Goal: Find contact information

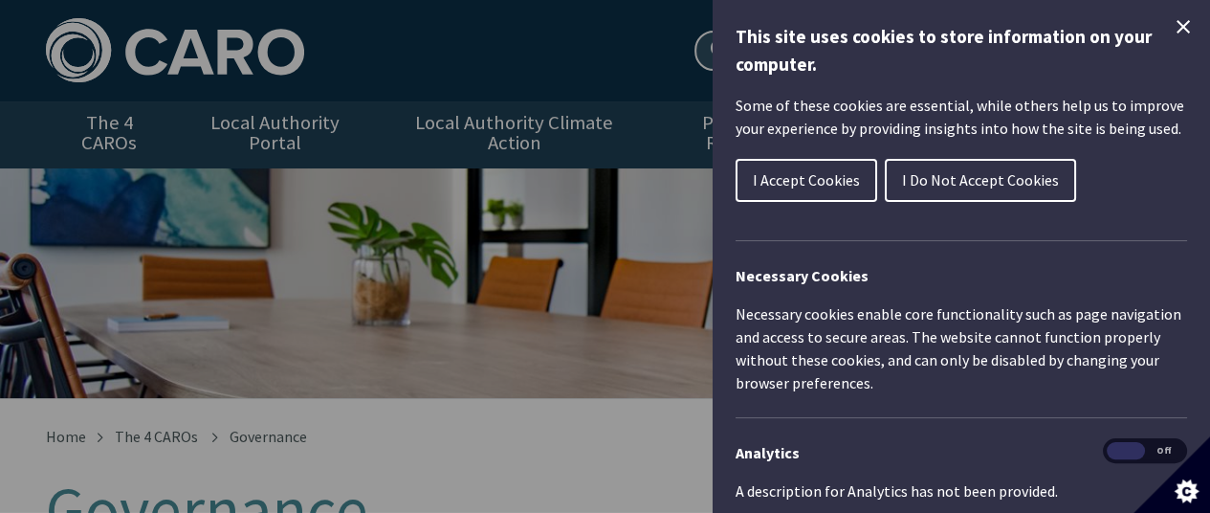
click at [1177, 26] on icon "Close Cookie Control" at bounding box center [1183, 26] width 13 height 13
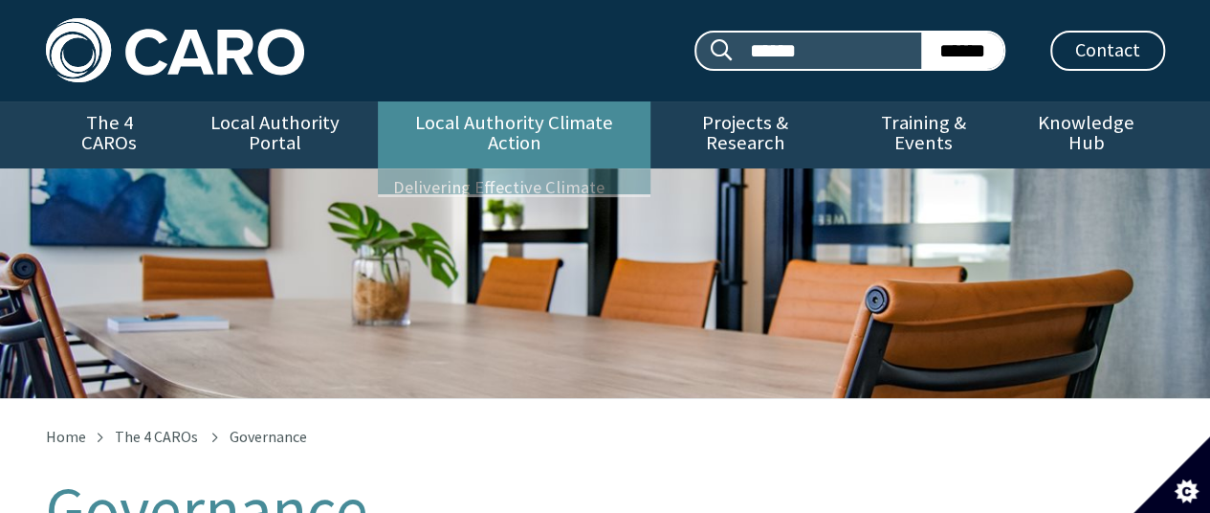
click at [525, 122] on link "Local Authority Climate Action" at bounding box center [514, 134] width 273 height 67
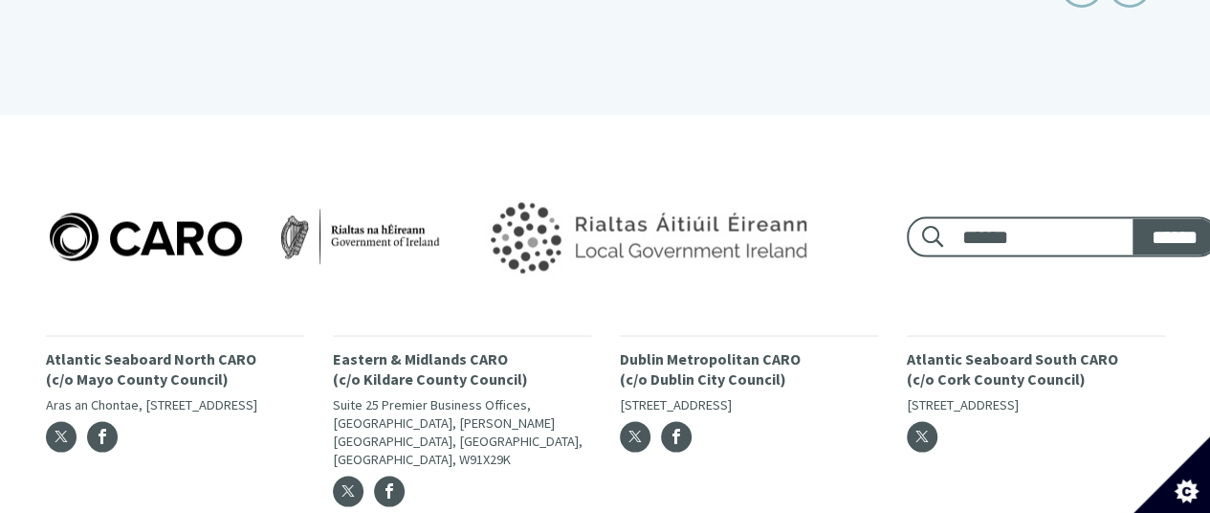
scroll to position [1722, 0]
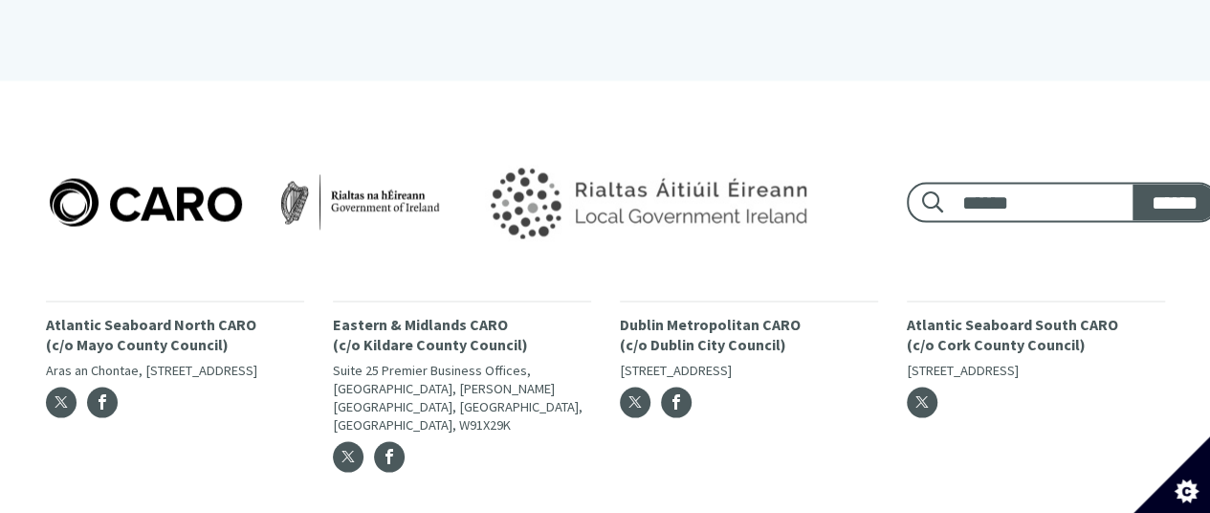
drag, startPoint x: 623, startPoint y: 304, endPoint x: 785, endPoint y: 352, distance: 169.5
click at [785, 352] on div "Dublin Metropolitan CARO ([STREET_ADDRESS]" at bounding box center [749, 364] width 258 height 129
click at [735, 314] on p "Dublin Metropolitan CARO (c/o Dublin City Council)" at bounding box center [749, 334] width 258 height 40
drag, startPoint x: 617, startPoint y: 303, endPoint x: 714, endPoint y: 307, distance: 96.7
click at [714, 307] on div "Dublin Metropolitan CARO ([STREET_ADDRESS]" at bounding box center [749, 391] width 287 height 183
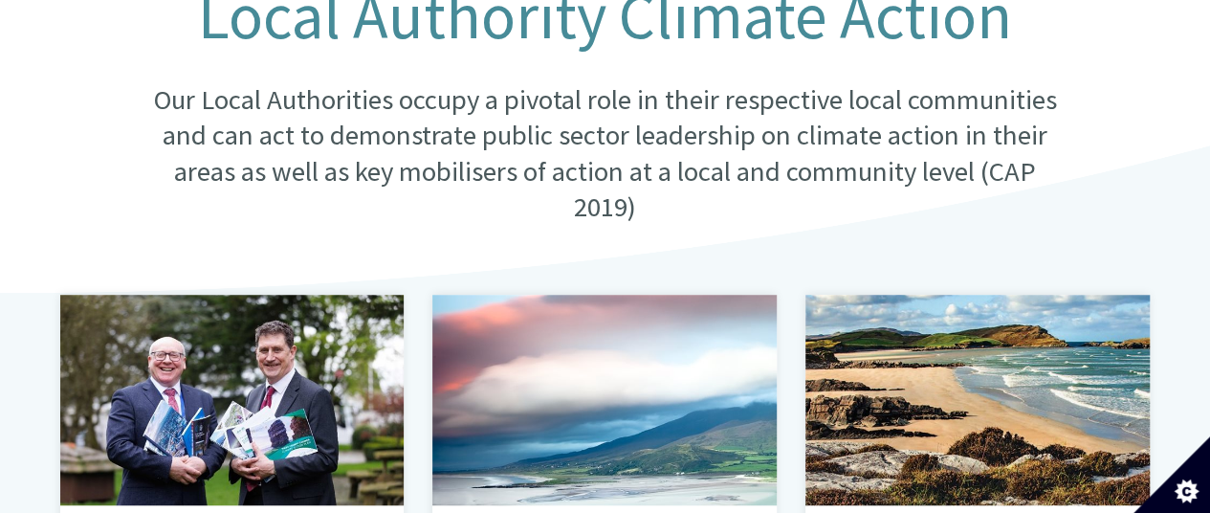
scroll to position [0, 0]
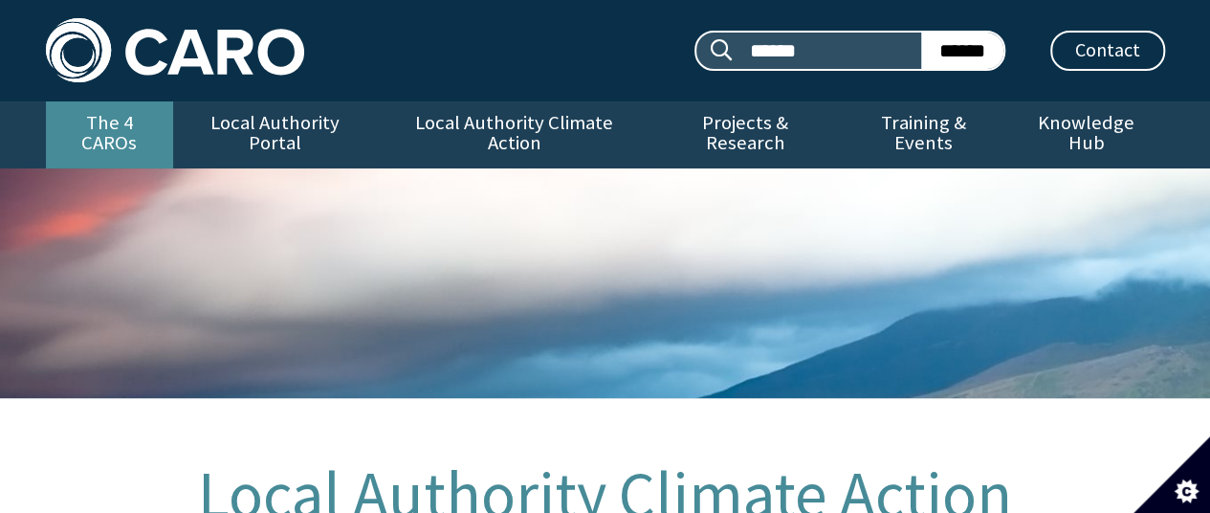
click at [105, 116] on link "The 4 CAROs" at bounding box center [109, 134] width 127 height 67
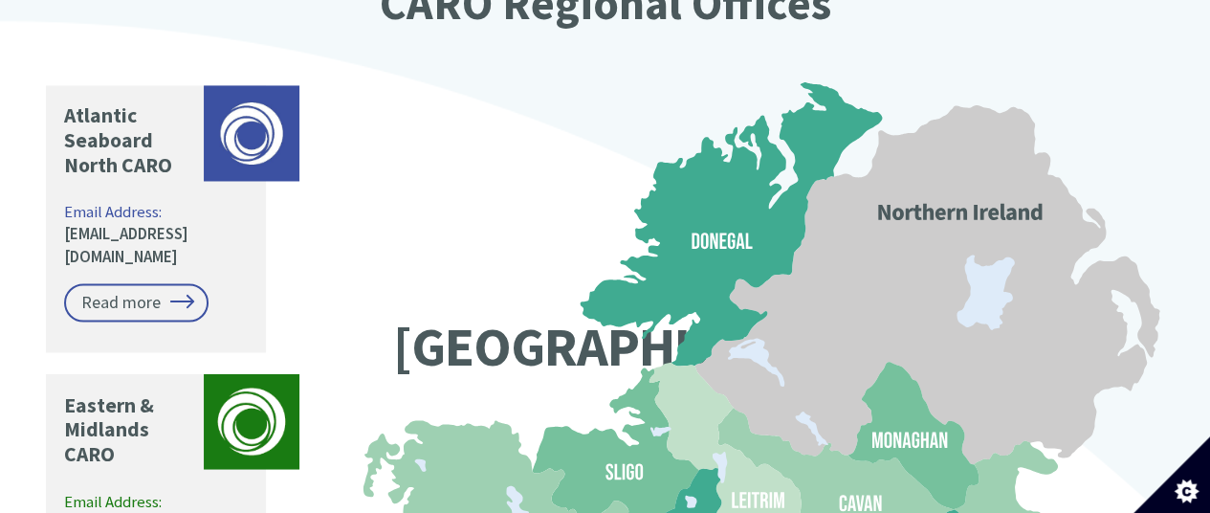
scroll to position [1531, 0]
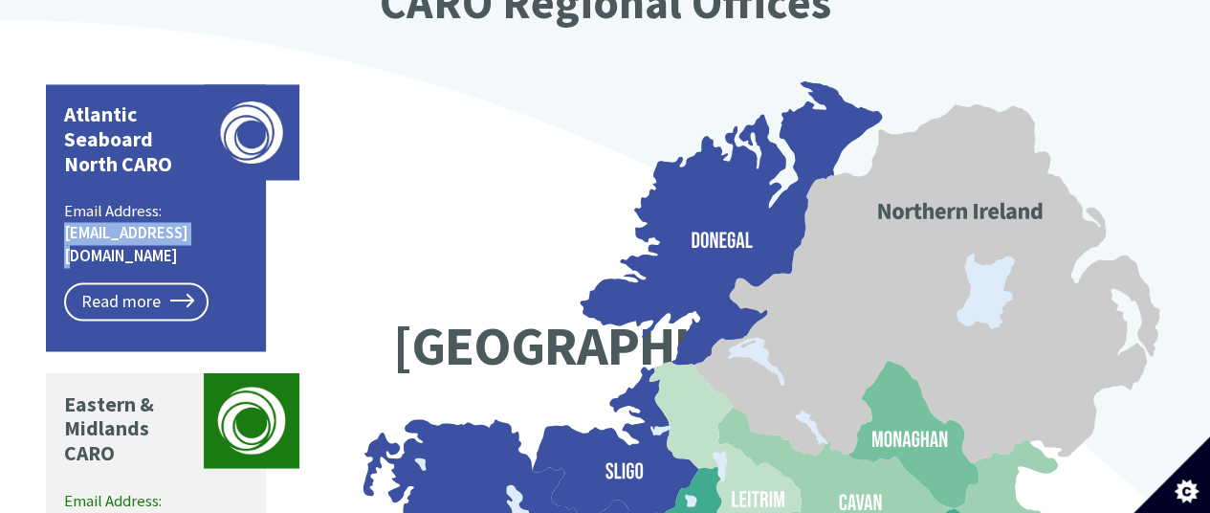
drag, startPoint x: 195, startPoint y: 184, endPoint x: 61, endPoint y: 177, distance: 134.1
click at [61, 177] on div "Atlantic Seaboard North CARO Email Address: caro@mayococo.ie Read more" at bounding box center [156, 217] width 220 height 267
copy link "caro@mayococo.ie"
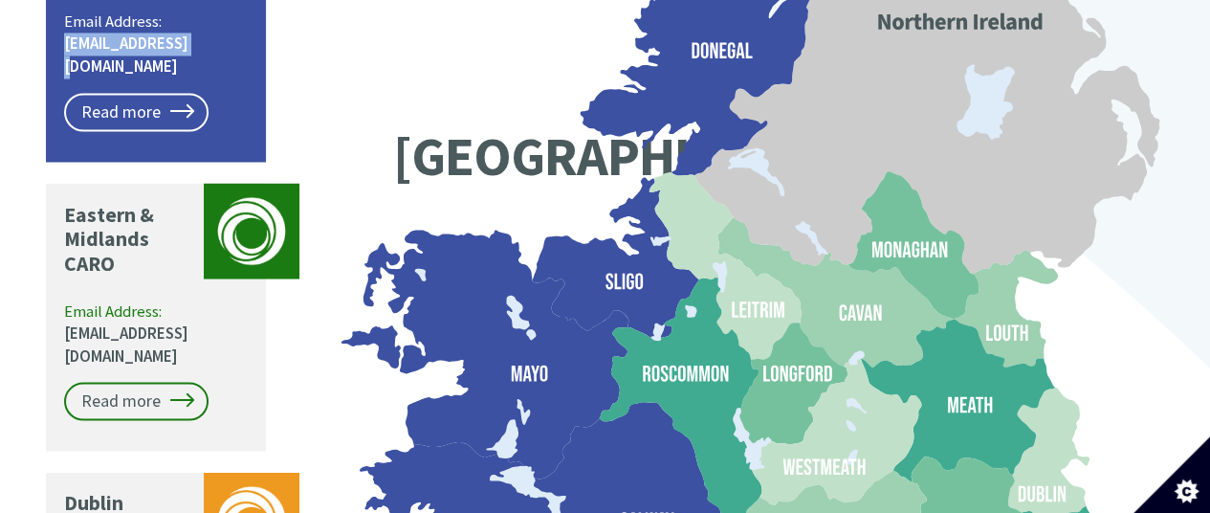
scroll to position [1722, 0]
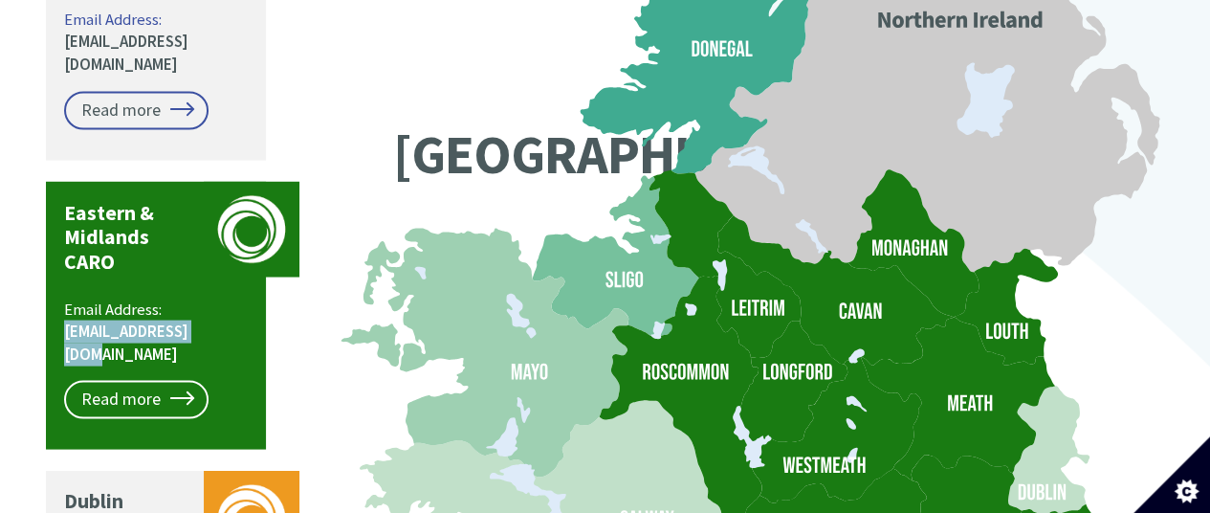
drag, startPoint x: 209, startPoint y: 264, endPoint x: 59, endPoint y: 257, distance: 149.4
click at [59, 257] on div "Eastern & Midlands CARO Email Address: caro@kildarecoco.ie Read more" at bounding box center [156, 314] width 220 height 267
copy link "caro@kildarecoco.ie"
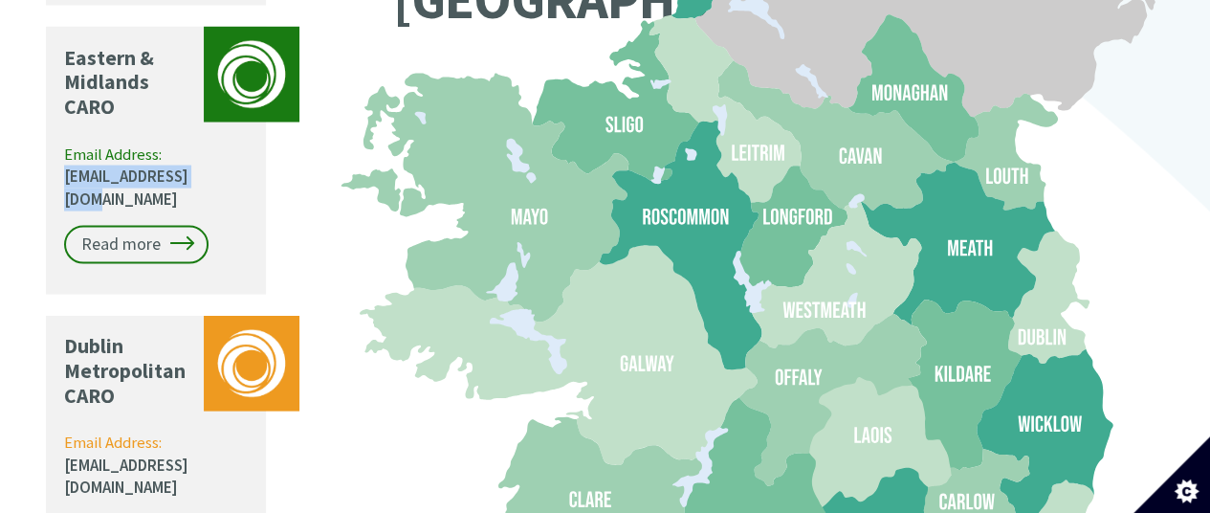
scroll to position [1913, 0]
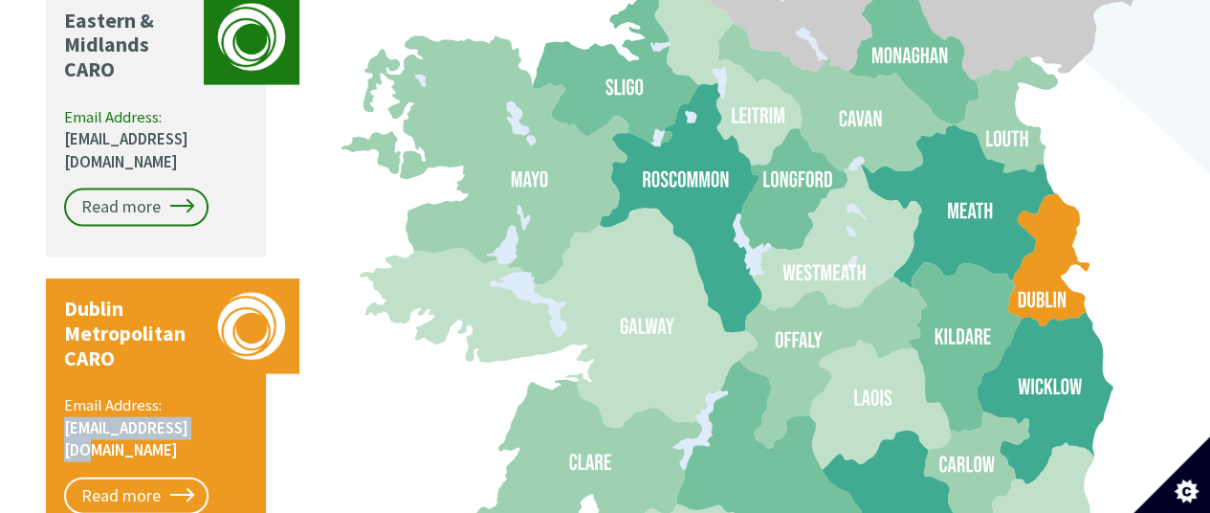
drag, startPoint x: 209, startPoint y: 335, endPoint x: 63, endPoint y: 332, distance: 145.5
click at [64, 394] on p "Email Address: caro@dublincity.ie" at bounding box center [157, 428] width 187 height 68
copy link "caro@dublincity.ie"
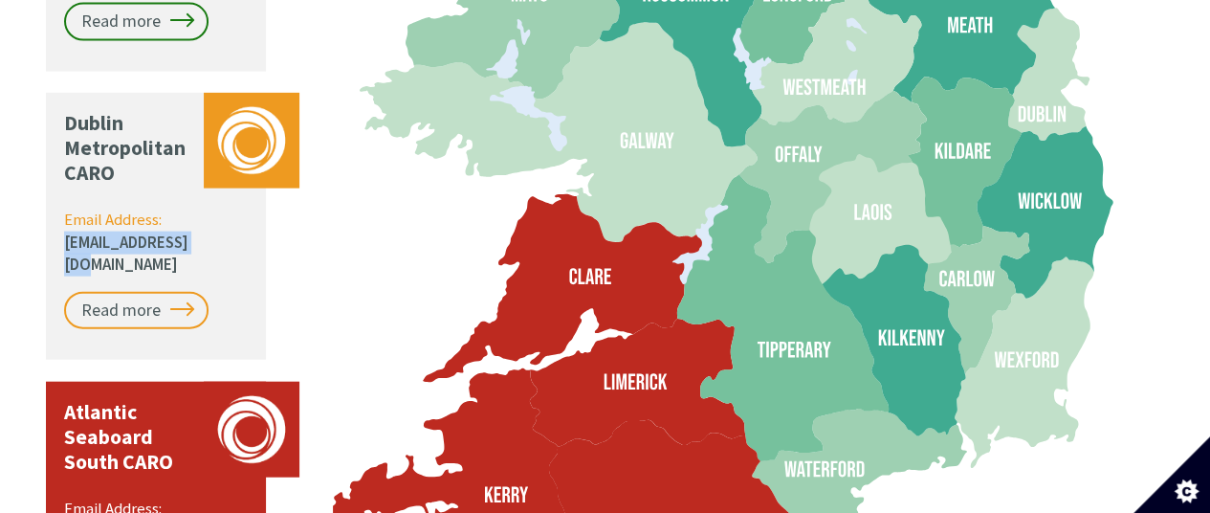
scroll to position [2105, 0]
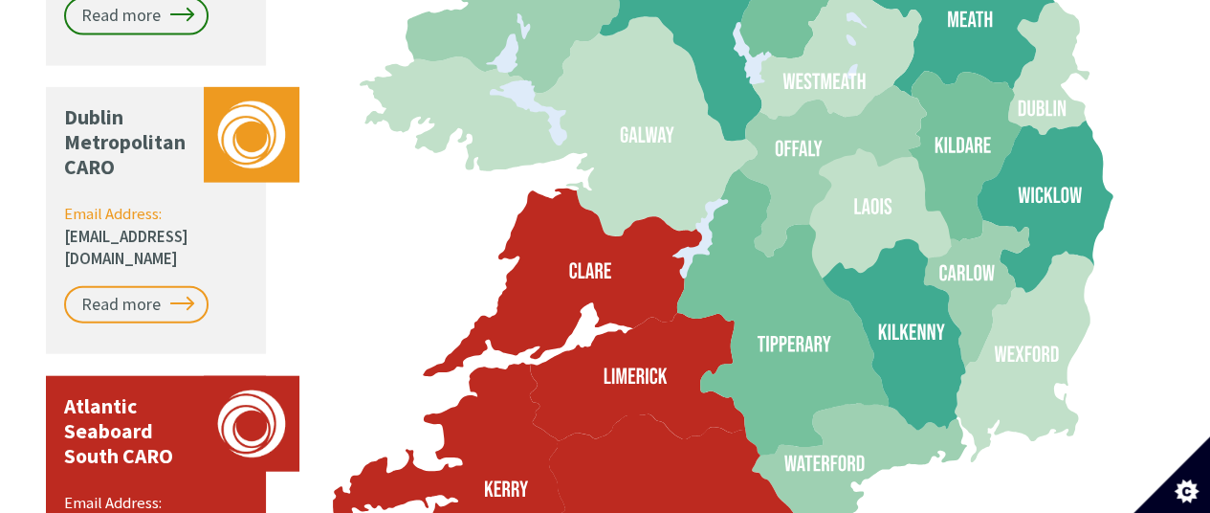
drag, startPoint x: 199, startPoint y: 409, endPoint x: 52, endPoint y: 412, distance: 147.4
click at [52, 412] on div "Atlantic Seaboard South CARO Email Address: caro@corkcoco.ie Read more" at bounding box center [156, 509] width 220 height 267
copy link "caro@corkcoco.ie"
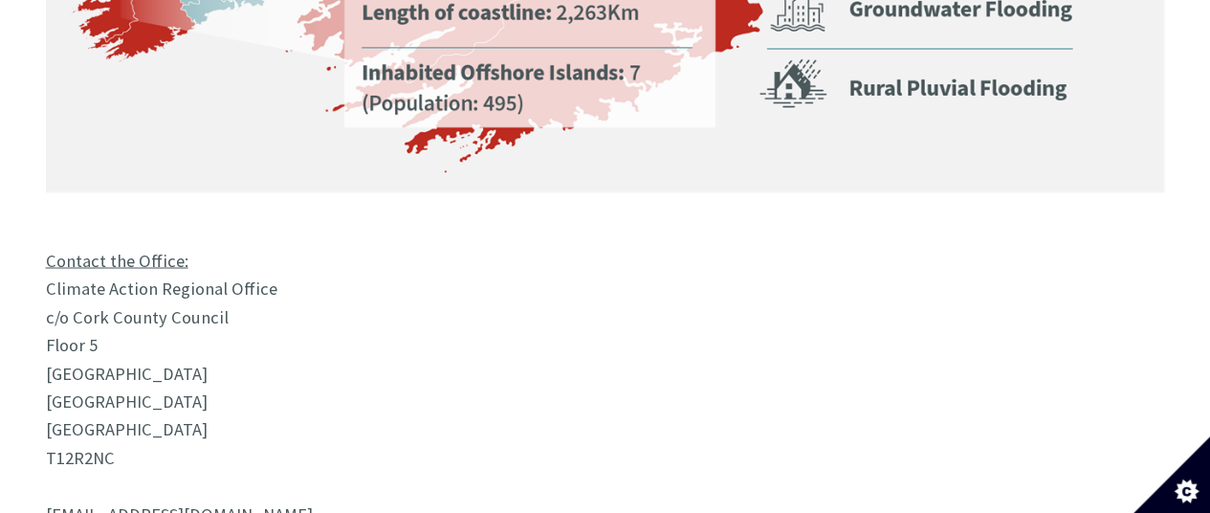
scroll to position [1598, 0]
